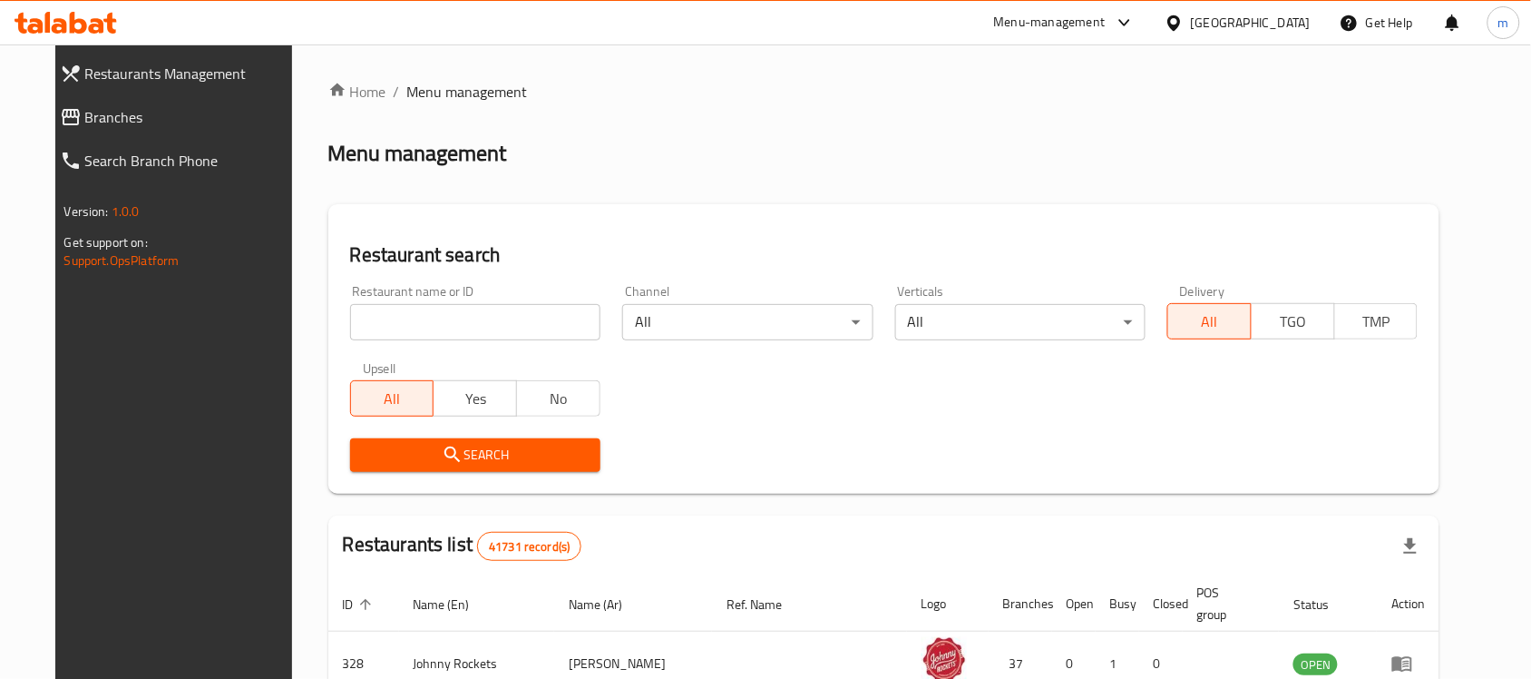
click at [1064, 18] on div "Menu-management" at bounding box center [1050, 23] width 112 height 22
click at [944, 191] on div "Restaurant-Management" at bounding box center [953, 201] width 142 height 20
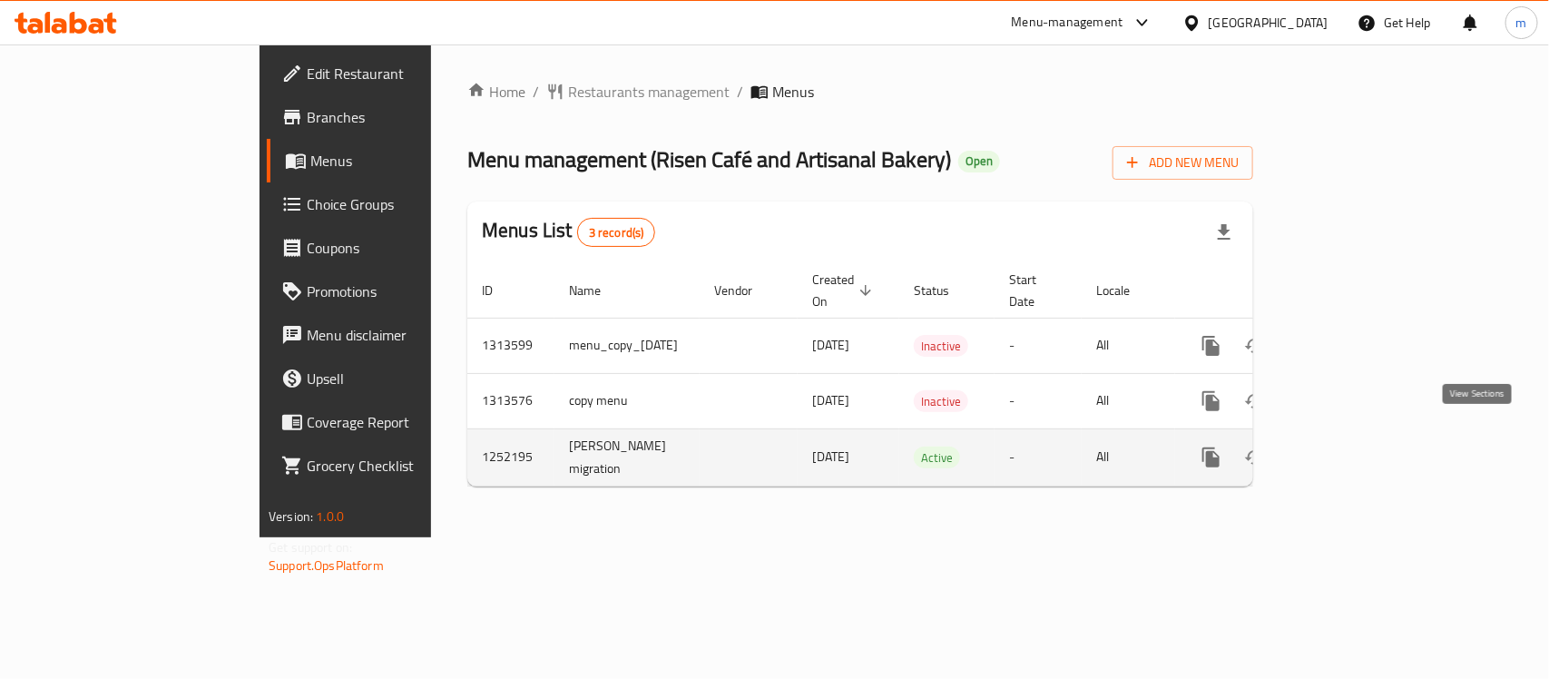
click at [1350, 449] on icon "enhanced table" at bounding box center [1342, 457] width 16 height 16
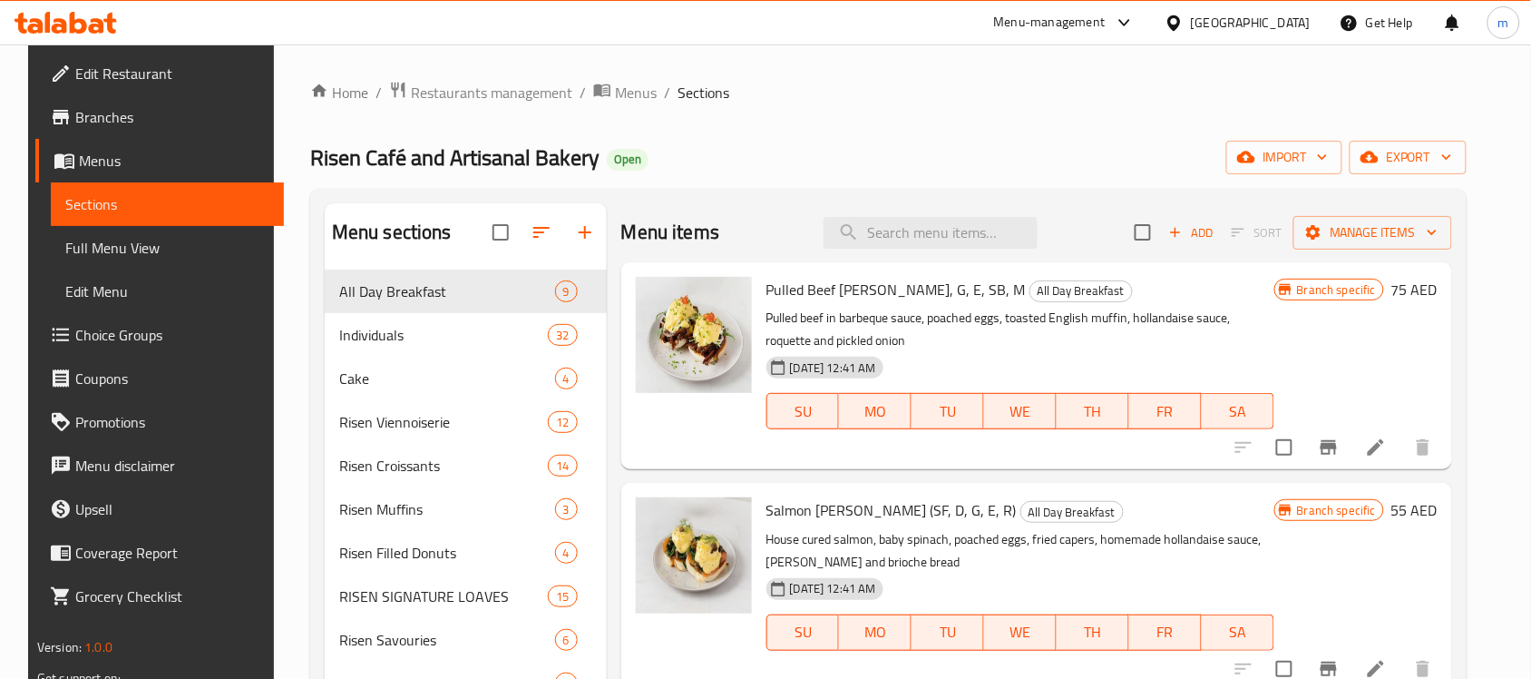
drag, startPoint x: 105, startPoint y: 70, endPoint x: 66, endPoint y: 102, distance: 50.3
click at [105, 70] on span "Edit Restaurant" at bounding box center [172, 74] width 194 height 22
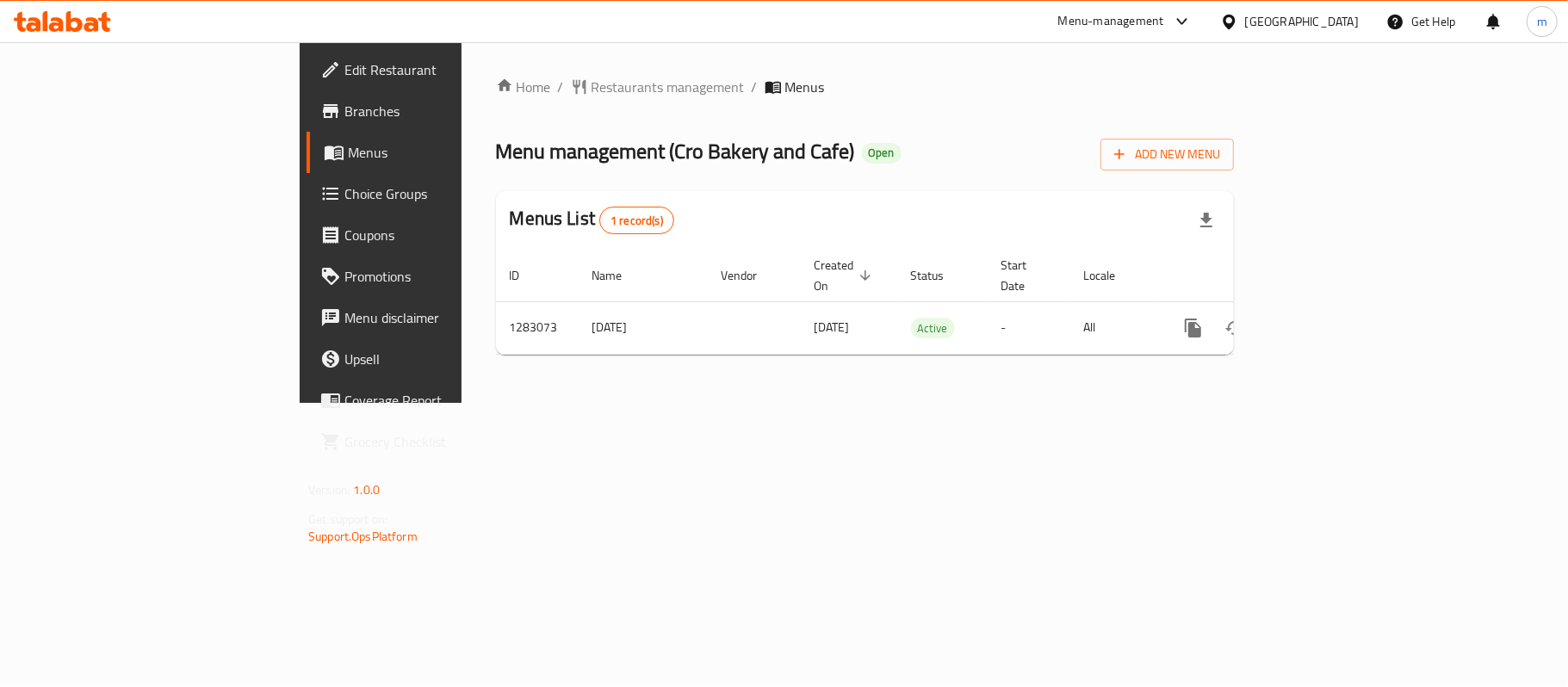
click at [1233, 28] on icon at bounding box center [1229, 22] width 18 height 18
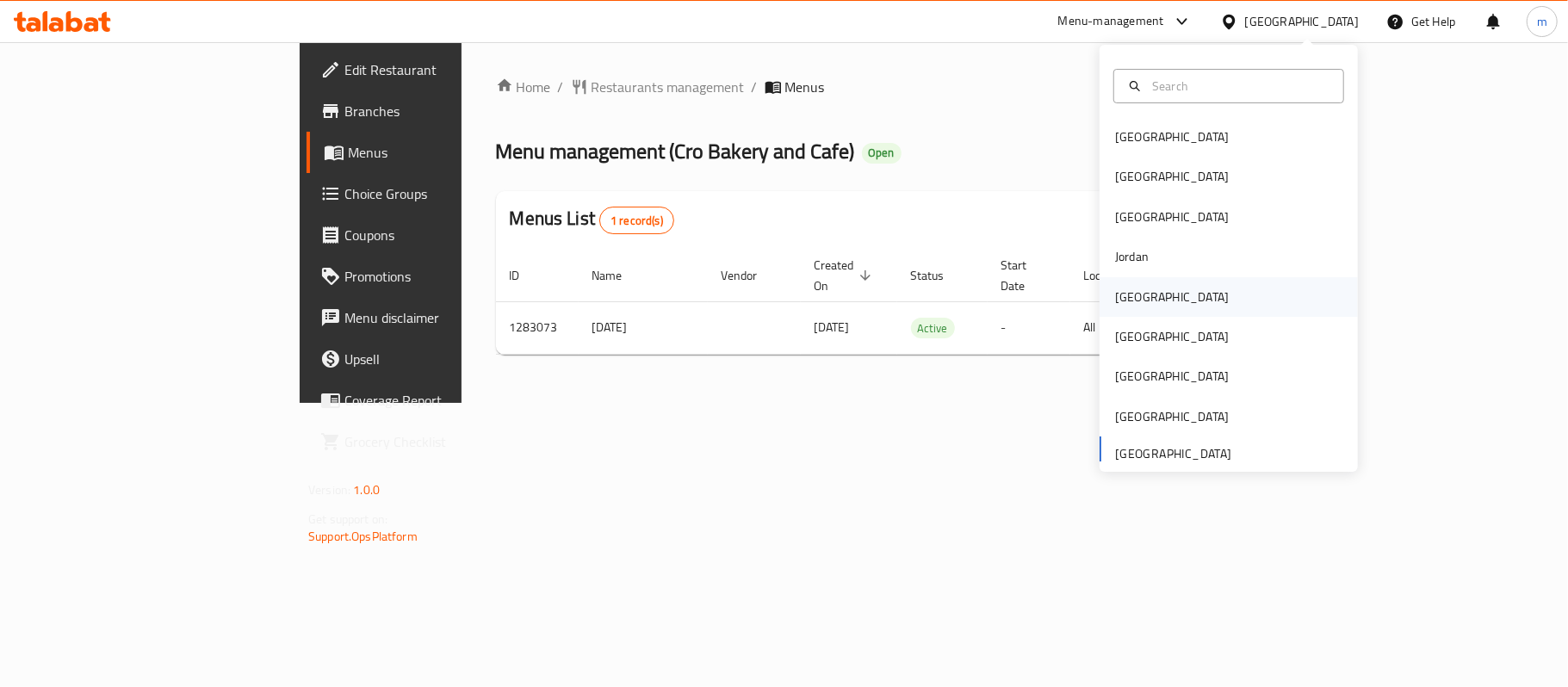
click at [1120, 293] on div "Kuwait" at bounding box center [1172, 297] width 114 height 19
